Goal: Use online tool/utility: Utilize a website feature to perform a specific function

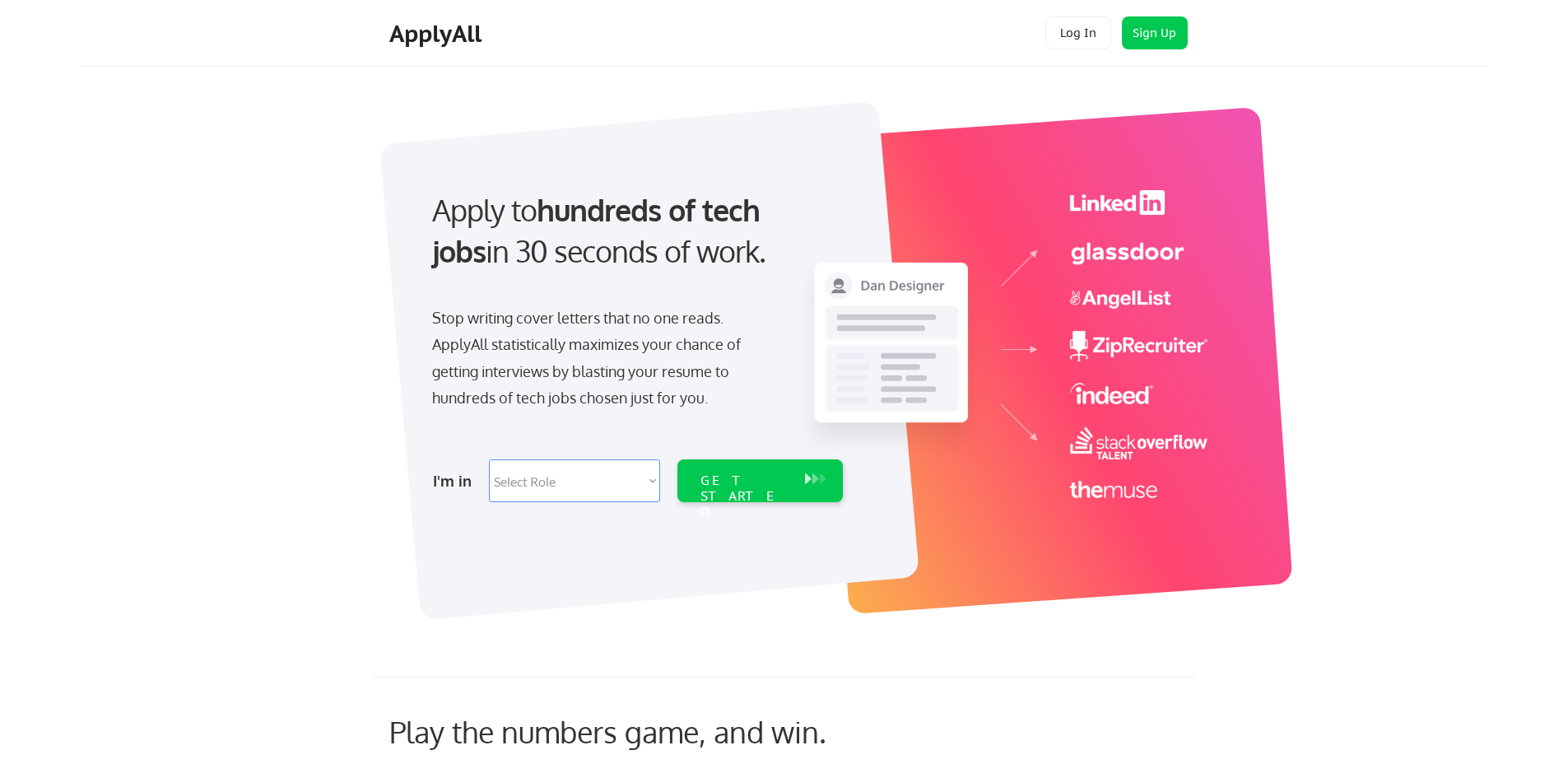
click at [543, 482] on select "Select Role Software Engineering Product Management Customer Success Sales UI/U…" at bounding box center [574, 481] width 172 height 43
select select ""engineering""
click at [489, 459] on select "Select Role Software Engineering Product Management Customer Success Sales UI/U…" at bounding box center [574, 481] width 172 height 43
select select ""engineering""
click at [763, 473] on div "GET STARTED" at bounding box center [744, 496] width 88 height 48
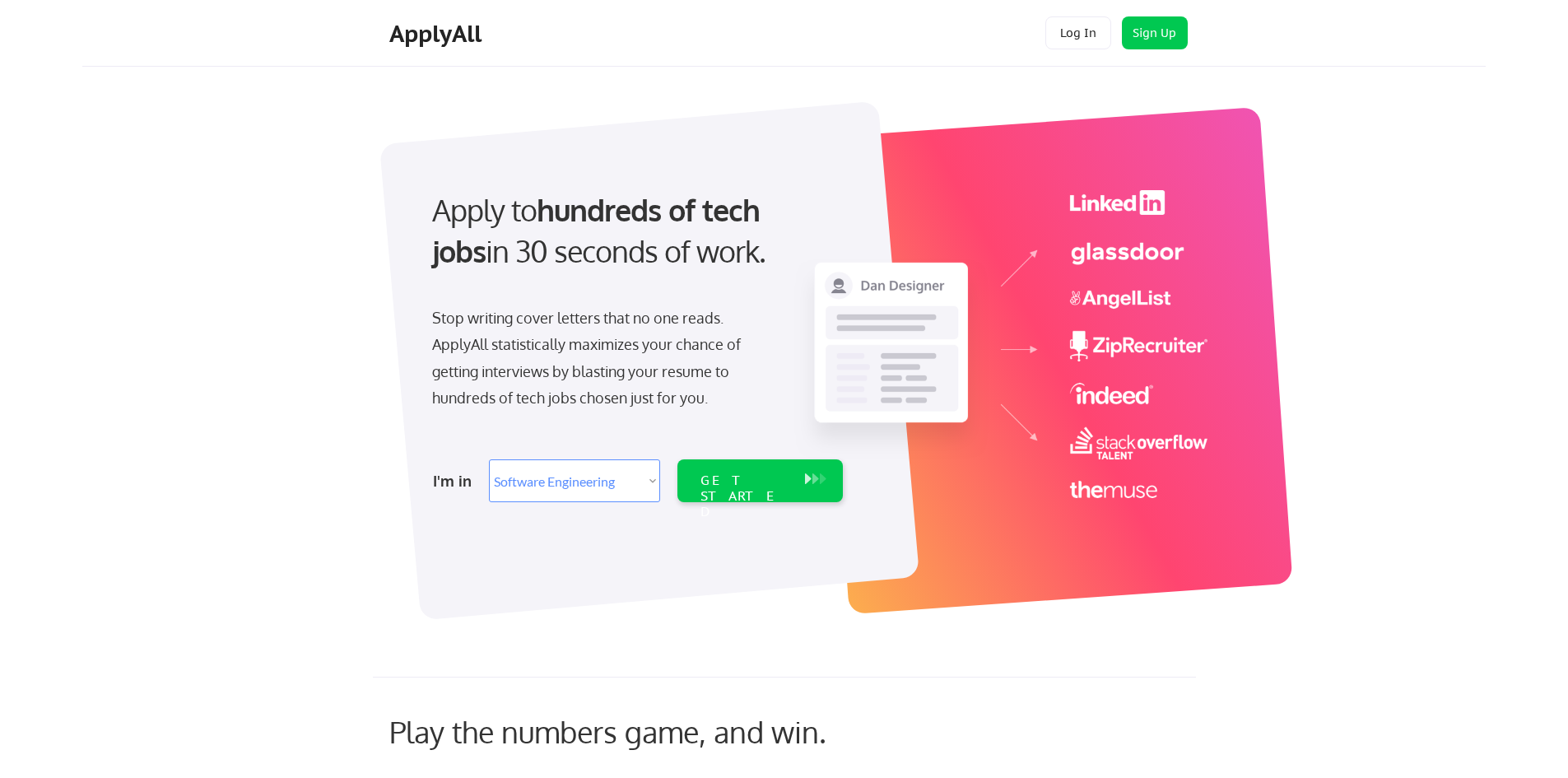
select select ""engineering""
select select ""PLACEHOLDER_1427118222253""
